Goal: Task Accomplishment & Management: Manage account settings

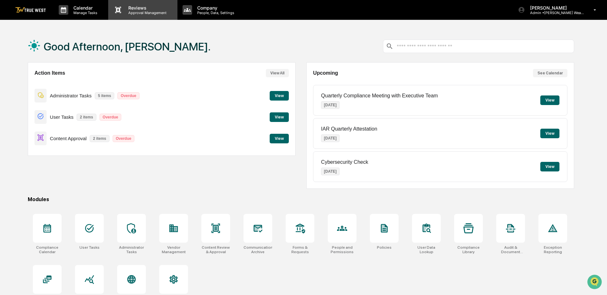
click at [143, 12] on p "Approval Management" at bounding box center [146, 13] width 47 height 4
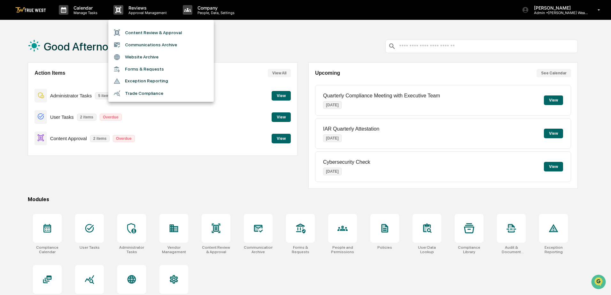
click at [155, 32] on li "Content Review & Approval" at bounding box center [160, 33] width 105 height 12
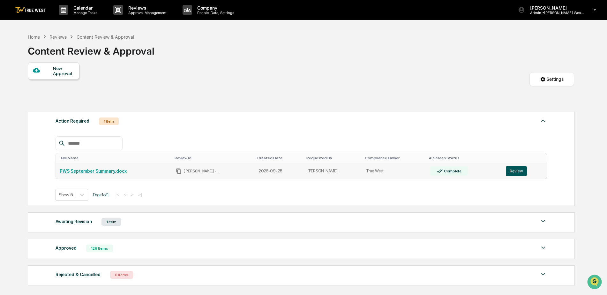
click at [516, 171] on button "Review" at bounding box center [516, 171] width 21 height 10
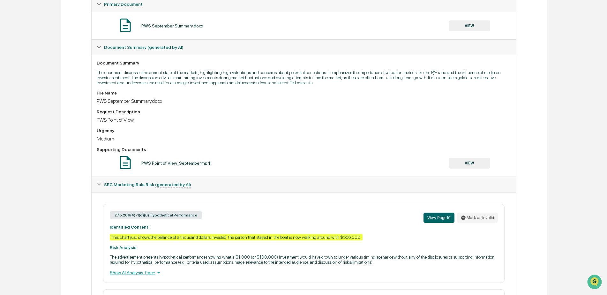
scroll to position [109, 0]
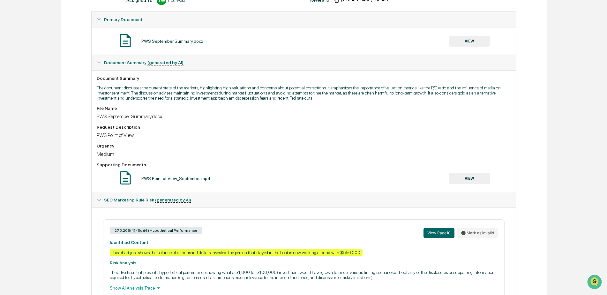
click at [237, 259] on div "275.206(4)-1(d)(6) Hypothetical Performance View Page 10 Mark as invalid Identi…" at bounding box center [303, 258] width 401 height 79
click at [438, 230] on button "View Page 10" at bounding box center [439, 233] width 31 height 10
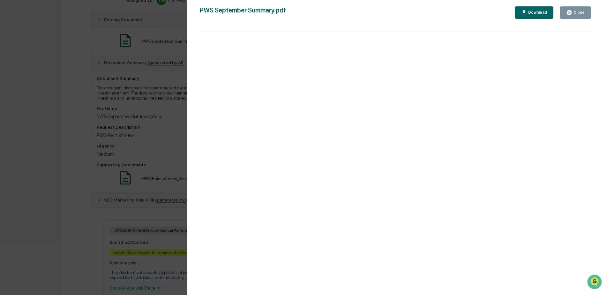
click at [537, 10] on div "Download" at bounding box center [534, 13] width 26 height 6
click at [168, 152] on div "Version History 09/26/2025, 07:50 PM Philomena Keyes 09/25/2025, 07:36 PM Philo…" at bounding box center [303, 147] width 607 height 295
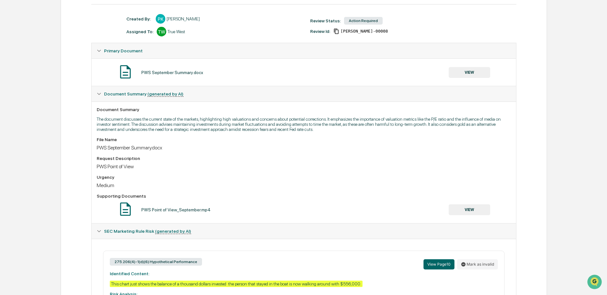
scroll to position [0, 0]
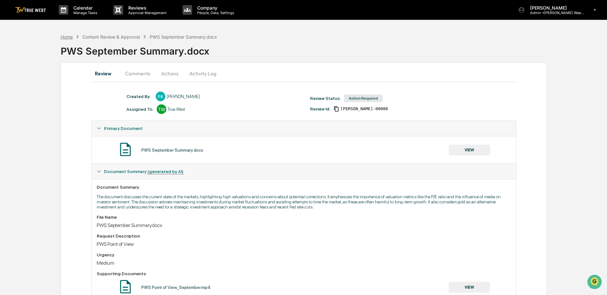
click at [67, 36] on div "Home" at bounding box center [67, 36] width 12 height 5
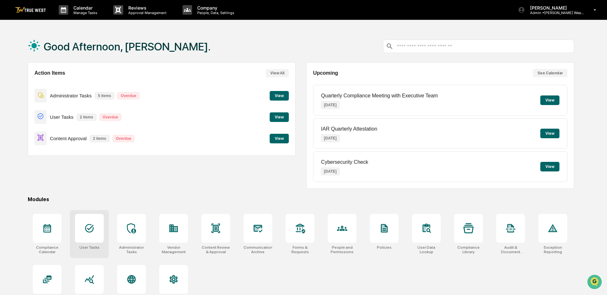
click at [97, 229] on div at bounding box center [89, 228] width 29 height 29
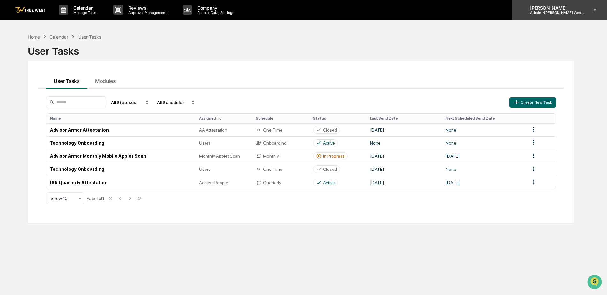
click at [571, 9] on p "[PERSON_NAME]" at bounding box center [554, 7] width 59 height 5
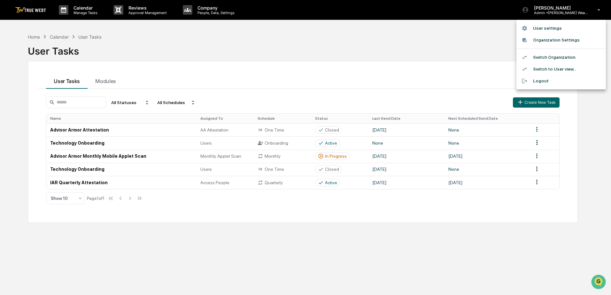
click at [542, 57] on li "Switch Organization" at bounding box center [560, 57] width 89 height 12
